Goal: Task Accomplishment & Management: Use online tool/utility

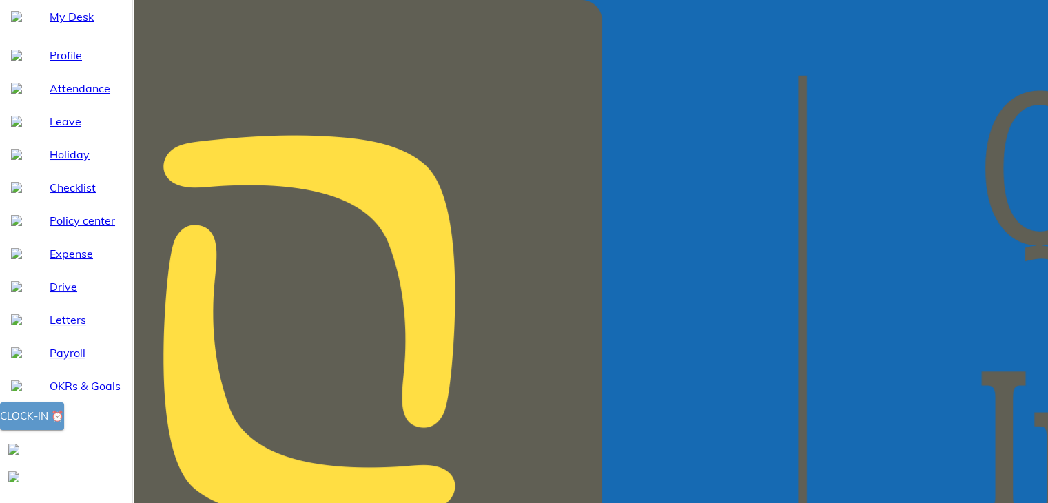
click at [64, 425] on div "Clock-in ⏰" at bounding box center [32, 416] width 64 height 18
